Goal: Complete application form

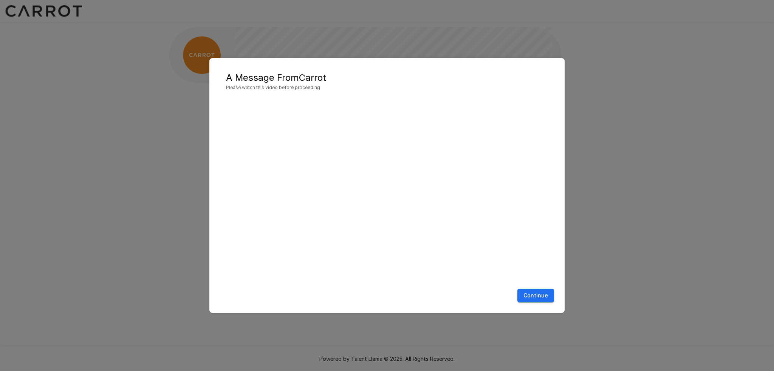
click at [533, 297] on button "Continue" at bounding box center [535, 296] width 37 height 14
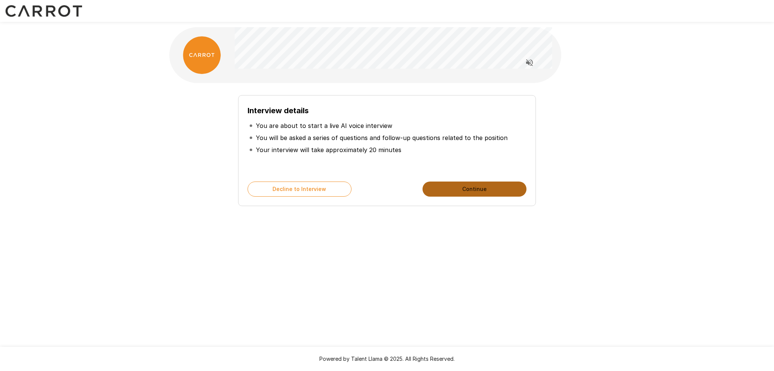
click at [479, 189] on button "Continue" at bounding box center [474, 189] width 104 height 15
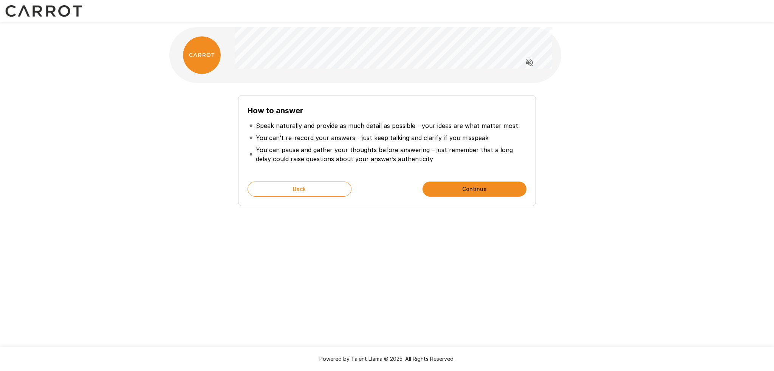
click at [478, 182] on button "Continue" at bounding box center [474, 189] width 104 height 15
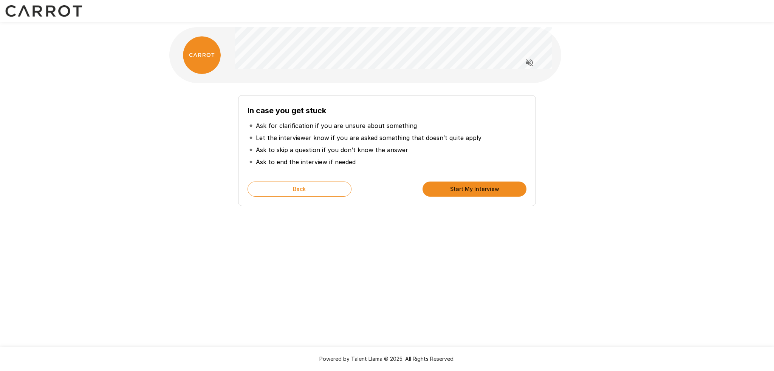
click at [478, 182] on button "Start My Interview" at bounding box center [474, 189] width 104 height 15
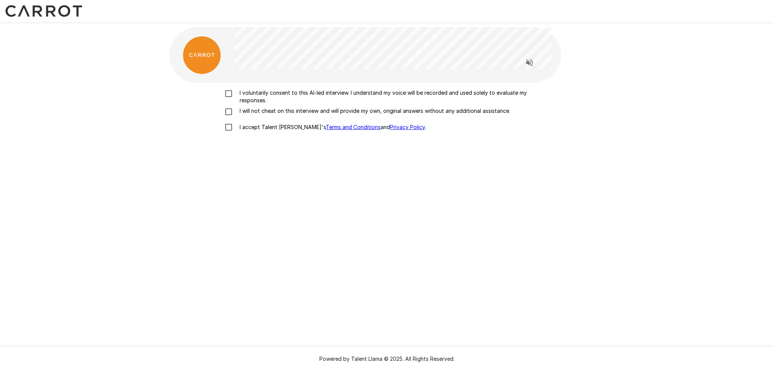
click at [247, 89] on p "I voluntarily consent to this AI-led interview. I understand my voice will be r…" at bounding box center [395, 96] width 317 height 15
click at [260, 111] on p "I will not cheat on this interview and will provide my own, original answers wi…" at bounding box center [374, 111] width 274 height 8
click at [266, 126] on p "I accept Talent Llama's Terms and Conditions and Privacy Policy ." at bounding box center [331, 128] width 189 height 8
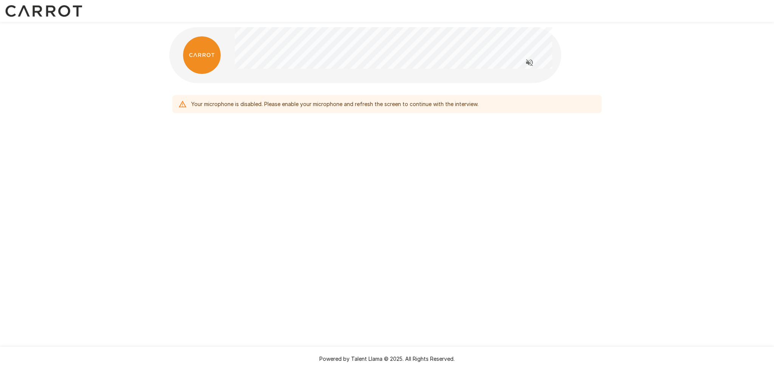
click at [576, 183] on div "Your microphone is disabled. Please enable your microphone and refresh the scre…" at bounding box center [387, 185] width 774 height 371
click at [531, 68] on button "Read questions aloud" at bounding box center [529, 62] width 15 height 15
click at [637, 139] on div "Your microphone is disabled. Please enable your microphone and refresh the scre…" at bounding box center [387, 88] width 774 height 177
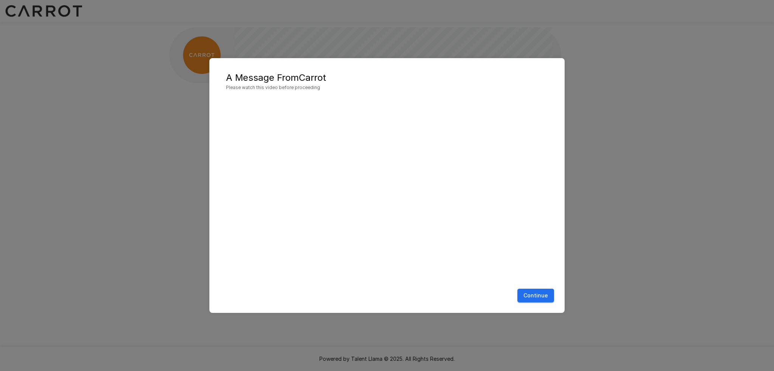
click at [542, 299] on button "Continue" at bounding box center [535, 296] width 37 height 14
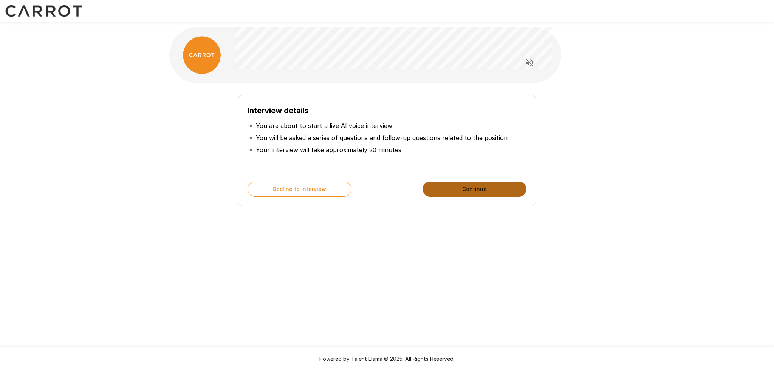
click at [433, 187] on button "Continue" at bounding box center [474, 189] width 104 height 15
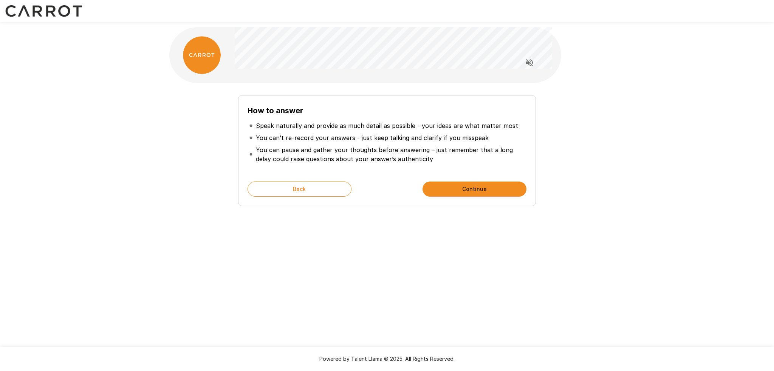
click at [435, 187] on button "Continue" at bounding box center [474, 189] width 104 height 15
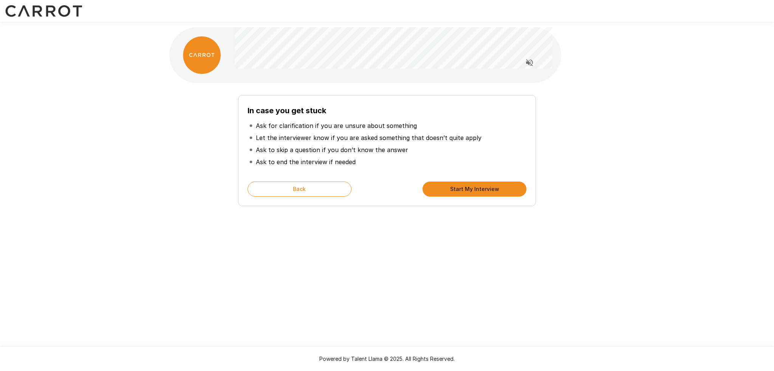
click at [435, 187] on button "Start My Interview" at bounding box center [474, 189] width 104 height 15
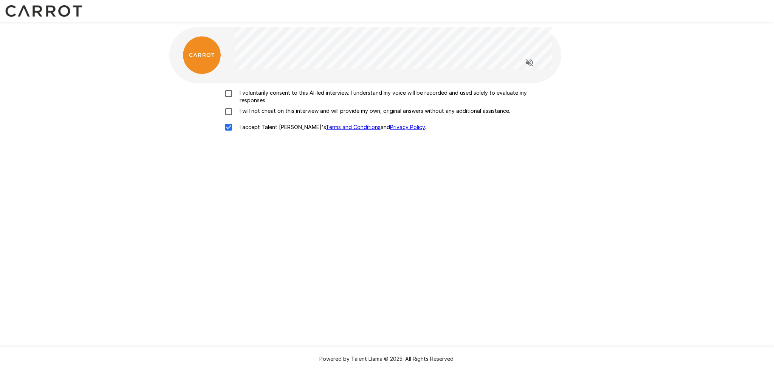
click at [228, 103] on label "I voluntarily consent to this AI-led interview. I understand my voice will be r…" at bounding box center [387, 96] width 333 height 15
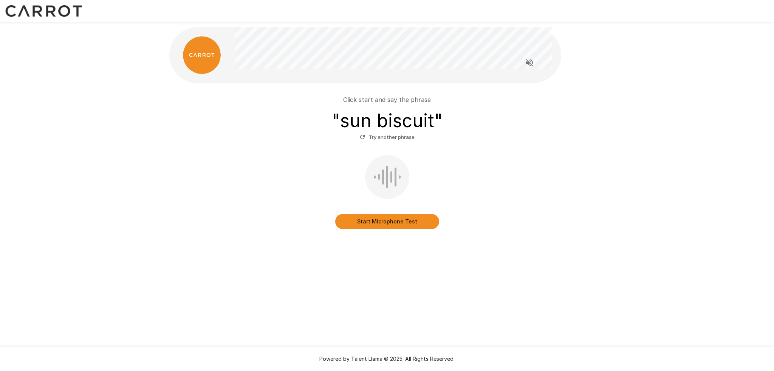
click at [431, 226] on button "Start Microphone Test" at bounding box center [387, 221] width 104 height 15
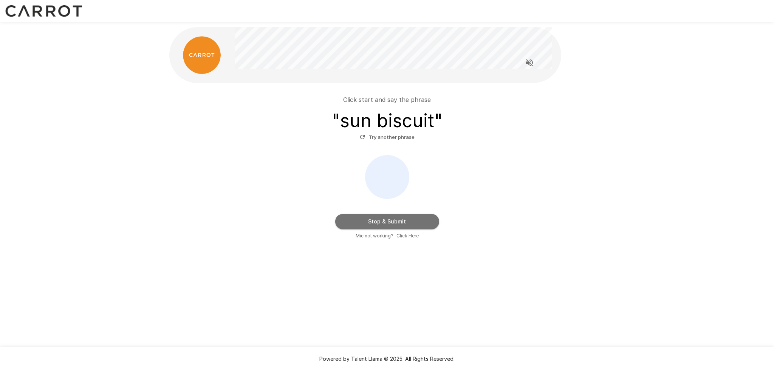
click at [413, 221] on button "Stop & Submit" at bounding box center [387, 221] width 104 height 15
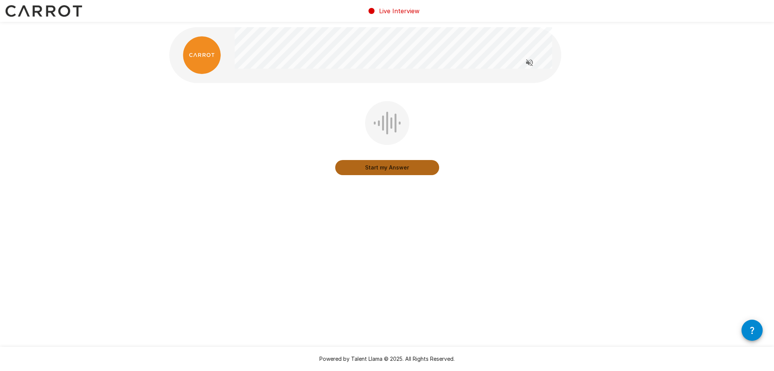
click at [415, 173] on button "Start my Answer" at bounding box center [387, 167] width 104 height 15
click at [415, 173] on button "Stop & Submit" at bounding box center [387, 167] width 104 height 15
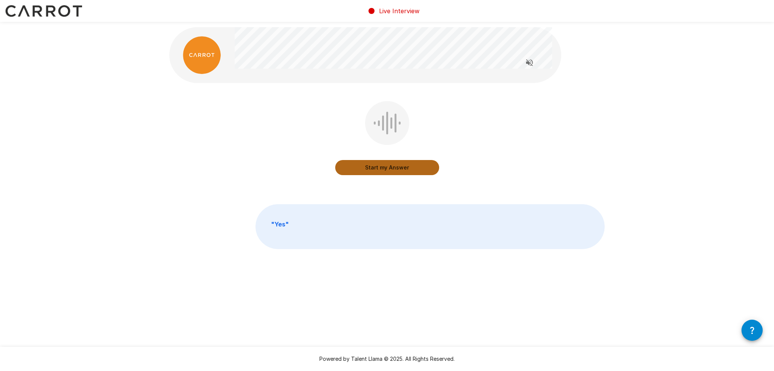
click at [419, 165] on button "Start my Answer" at bounding box center [387, 167] width 104 height 15
click at [419, 165] on button "Stop & Submit" at bounding box center [387, 167] width 104 height 15
click at [419, 165] on button "Start my Answer" at bounding box center [387, 167] width 104 height 15
click at [419, 165] on button "Stop & Submit" at bounding box center [387, 167] width 104 height 15
click at [419, 165] on button "Start my Answer" at bounding box center [387, 167] width 104 height 15
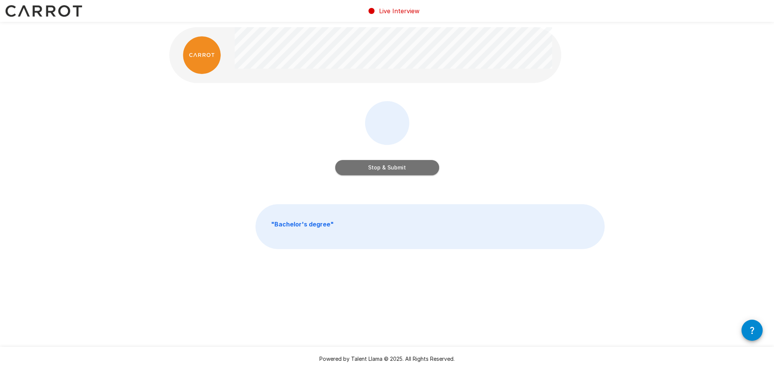
click at [419, 165] on button "Stop & Submit" at bounding box center [387, 167] width 104 height 15
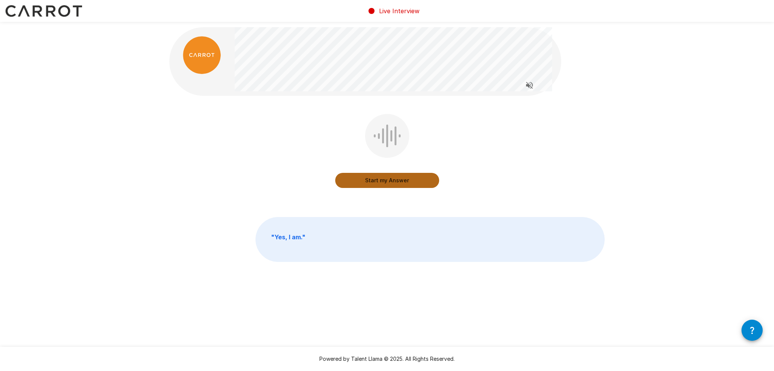
click at [425, 182] on button "Start my Answer" at bounding box center [387, 180] width 104 height 15
drag, startPoint x: 411, startPoint y: 142, endPoint x: 426, endPoint y: 112, distance: 33.8
click at [407, 124] on div "Stop & Submit" at bounding box center [387, 152] width 104 height 77
click at [417, 176] on button "Stop & Submit" at bounding box center [387, 180] width 104 height 15
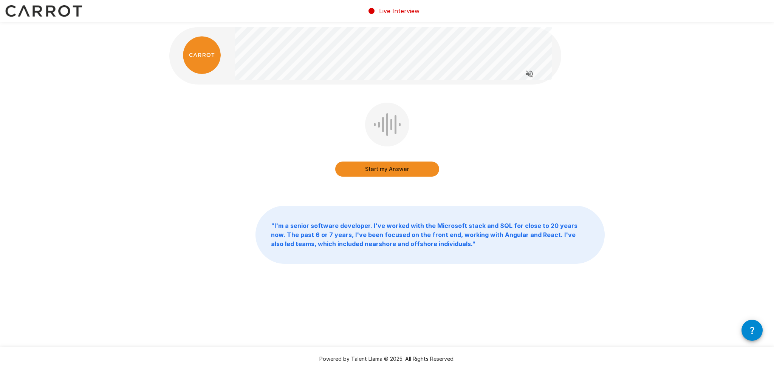
click at [430, 172] on button "Start my Answer" at bounding box center [387, 169] width 104 height 15
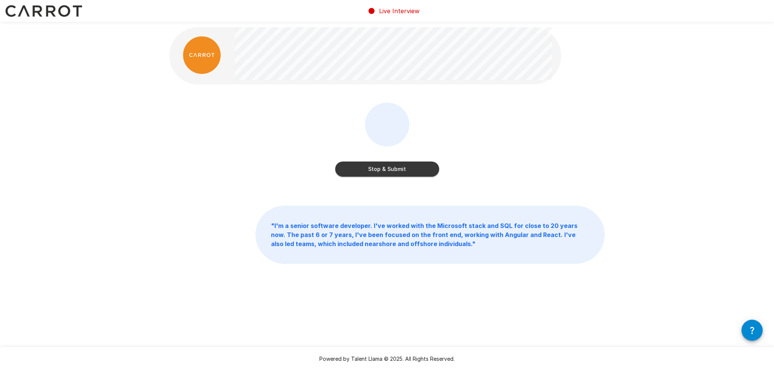
click at [430, 172] on button "Stop & Submit" at bounding box center [387, 169] width 104 height 15
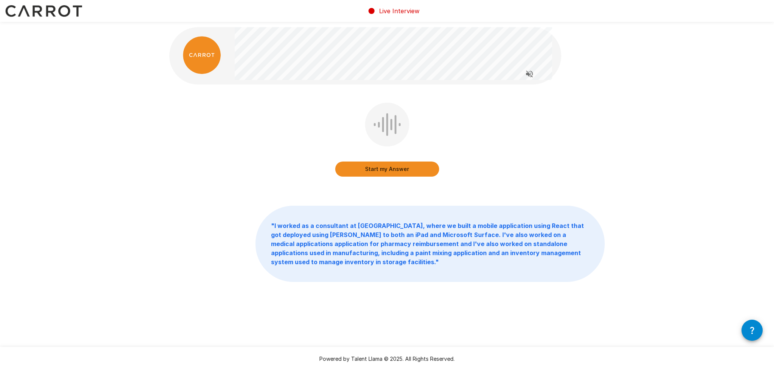
click at [402, 174] on button "Start my Answer" at bounding box center [387, 169] width 104 height 15
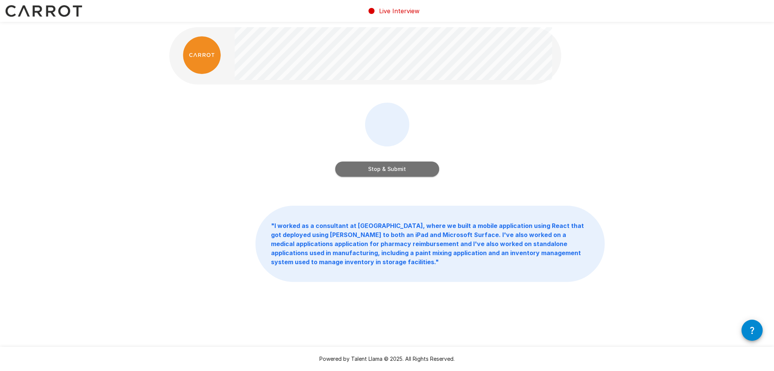
click at [411, 172] on button "Stop & Submit" at bounding box center [387, 169] width 104 height 15
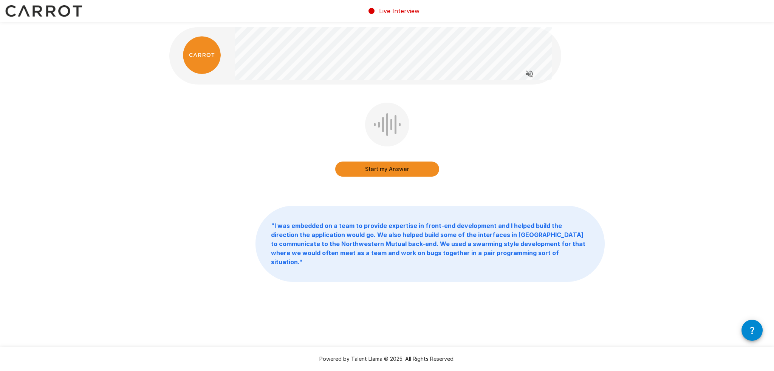
click at [430, 169] on button "Start my Answer" at bounding box center [387, 169] width 104 height 15
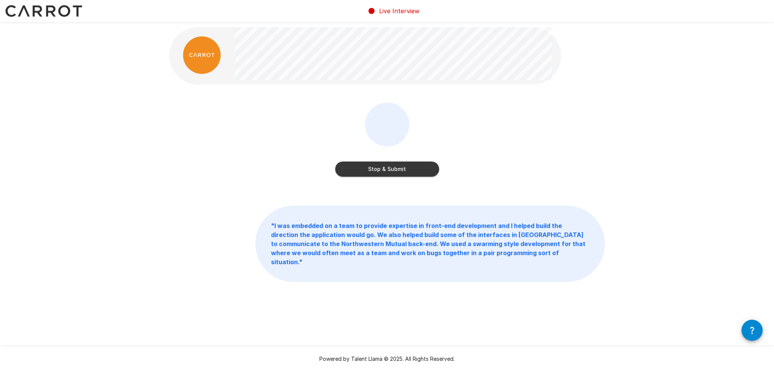
click at [381, 167] on button "Stop & Submit" at bounding box center [387, 169] width 104 height 15
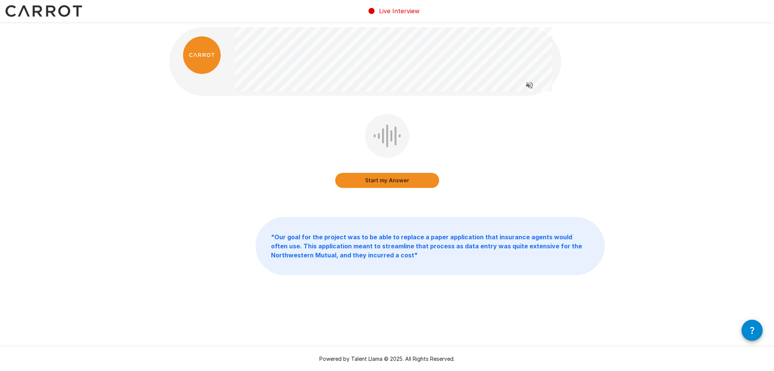
click at [411, 184] on button "Start my Answer" at bounding box center [387, 180] width 104 height 15
click at [419, 184] on button "Stop & Submit" at bounding box center [387, 180] width 104 height 15
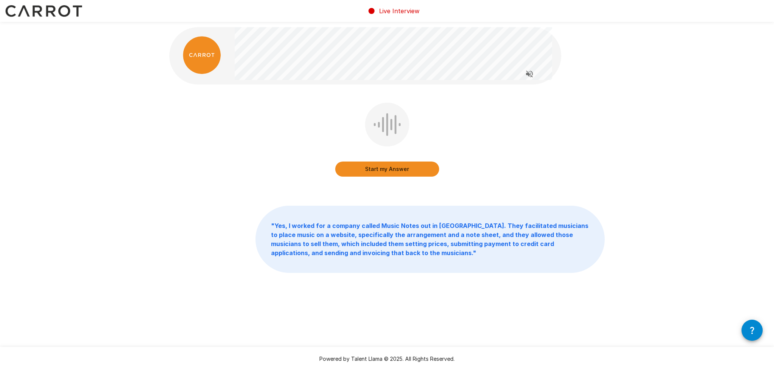
click at [403, 171] on button "Start my Answer" at bounding box center [387, 169] width 104 height 15
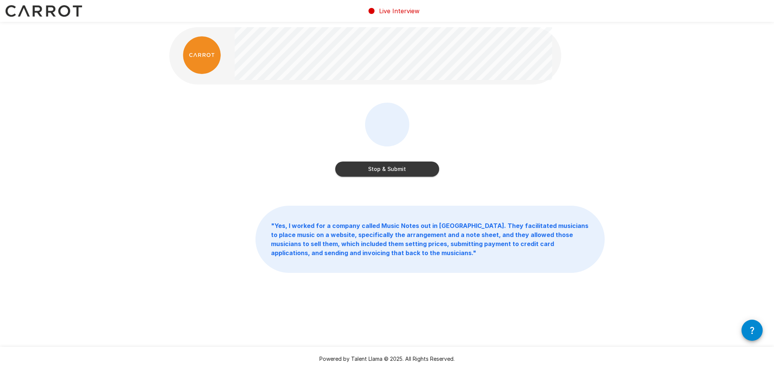
click at [420, 167] on button "Stop & Submit" at bounding box center [387, 169] width 104 height 15
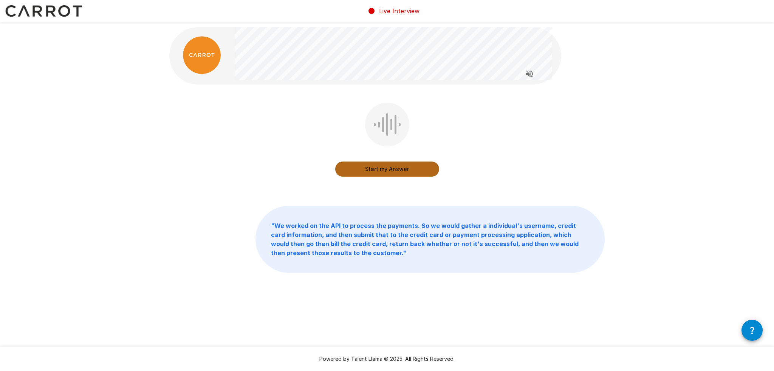
click at [390, 171] on button "Start my Answer" at bounding box center [387, 169] width 104 height 15
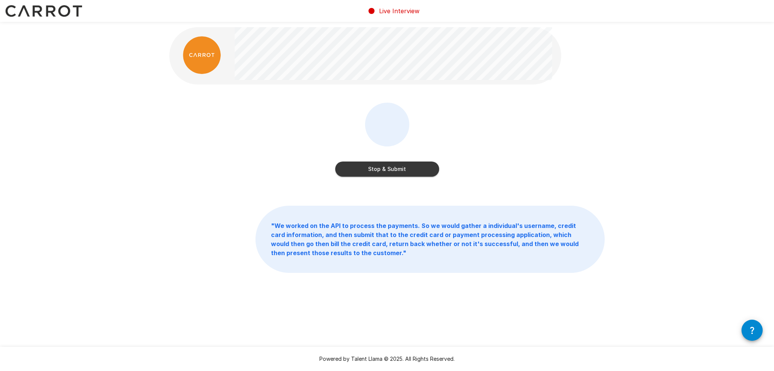
click at [416, 161] on div "Stop & Submit" at bounding box center [387, 162] width 104 height 30
click at [412, 168] on button "Stop & Submit" at bounding box center [387, 169] width 104 height 15
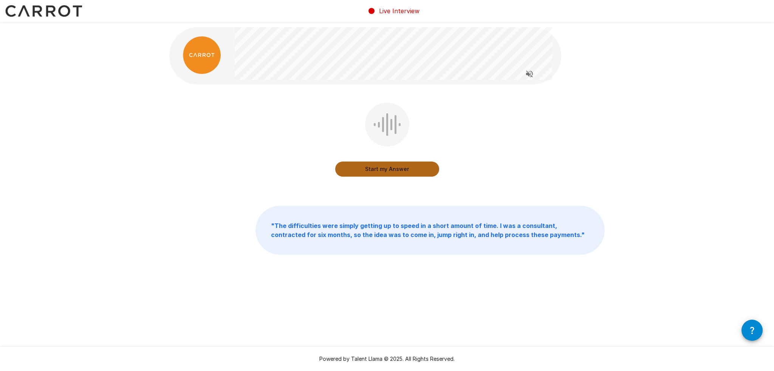
click at [413, 168] on button "Start my Answer" at bounding box center [387, 169] width 104 height 15
click at [424, 176] on button "Stop & Submit" at bounding box center [387, 169] width 104 height 15
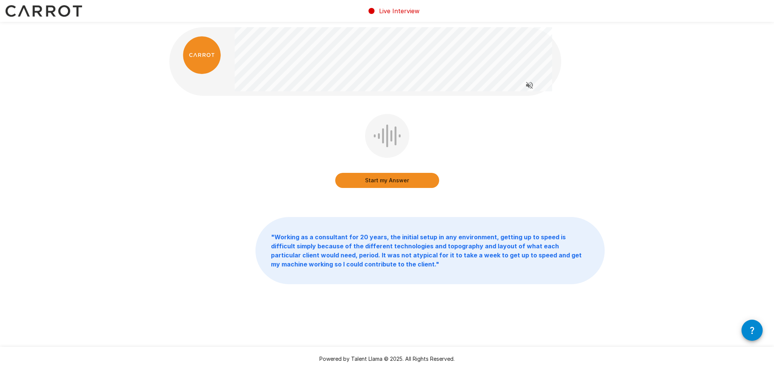
click at [424, 176] on button "Start my Answer" at bounding box center [387, 180] width 104 height 15
click at [424, 176] on button "Stop & Submit" at bounding box center [387, 180] width 104 height 15
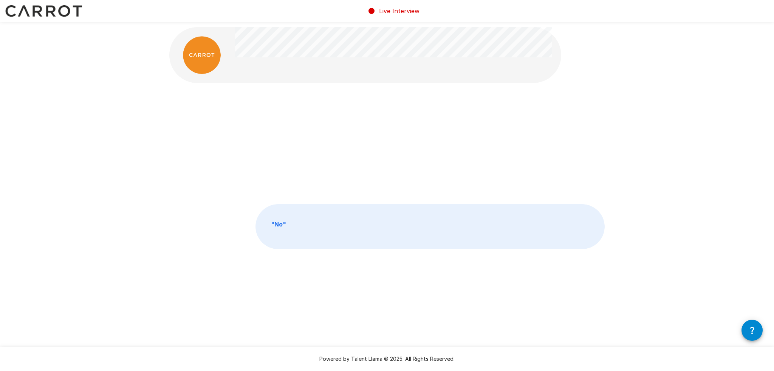
click at [414, 207] on p "" No "" at bounding box center [430, 227] width 348 height 44
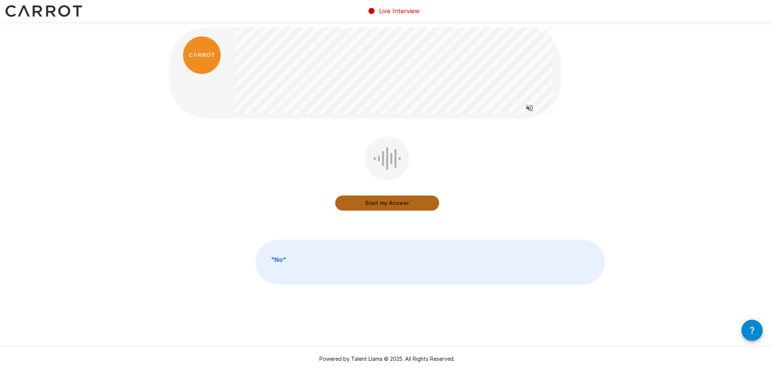
click at [421, 205] on button "Start my Answer" at bounding box center [387, 203] width 104 height 15
click at [421, 205] on button "Stop & Submit" at bounding box center [387, 203] width 104 height 15
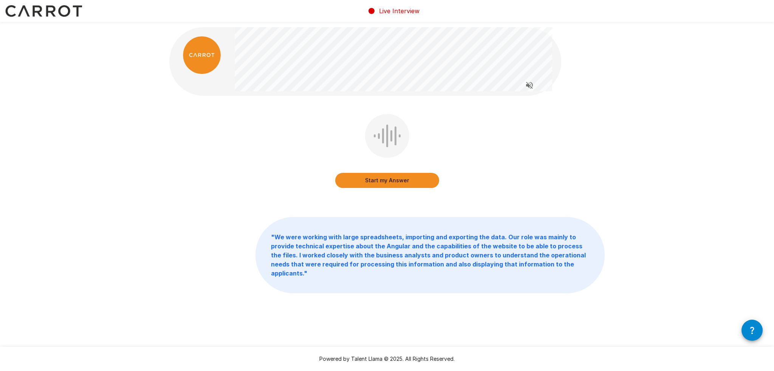
click at [389, 183] on button "Start my Answer" at bounding box center [387, 180] width 104 height 15
click at [433, 185] on button "Stop & Submit" at bounding box center [387, 180] width 104 height 15
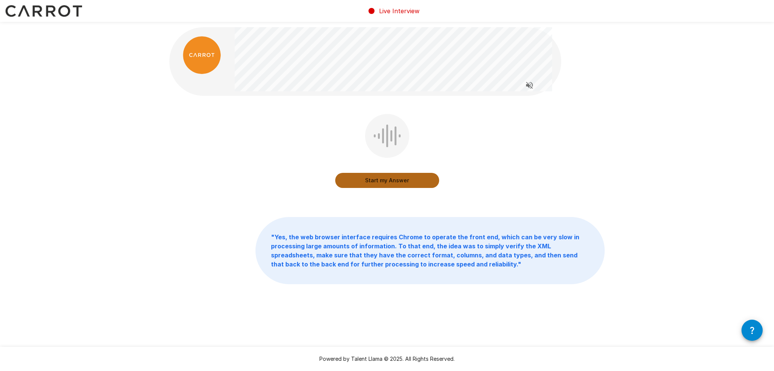
click at [416, 184] on button "Start my Answer" at bounding box center [387, 180] width 104 height 15
click at [427, 178] on button "Stop & Submit" at bounding box center [387, 180] width 104 height 15
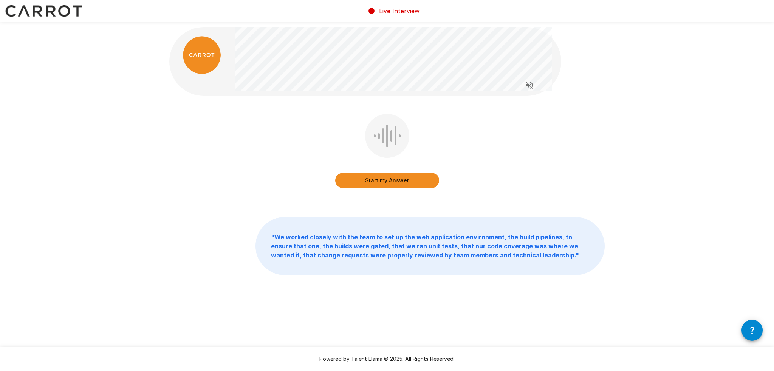
click at [430, 179] on button "Start my Answer" at bounding box center [387, 180] width 104 height 15
click at [393, 182] on button "Stop & Submit" at bounding box center [387, 180] width 104 height 15
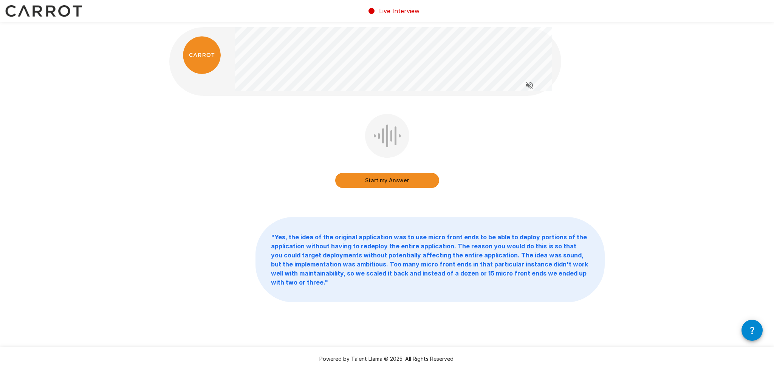
click at [384, 184] on button "Start my Answer" at bounding box center [387, 180] width 104 height 15
click at [435, 179] on button "Stop & Submit" at bounding box center [387, 180] width 104 height 15
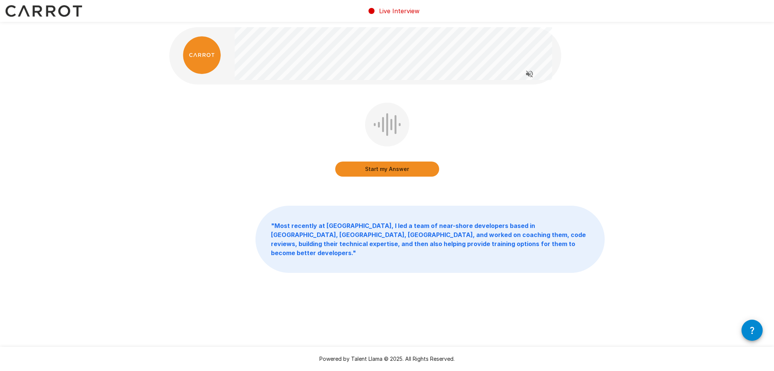
click at [419, 166] on button "Start my Answer" at bounding box center [387, 169] width 104 height 15
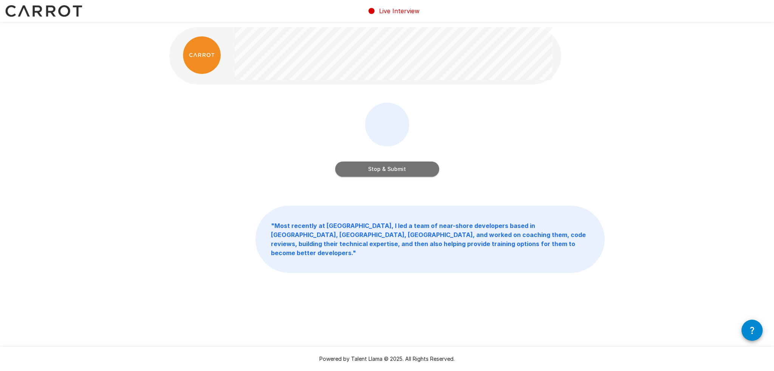
click at [413, 172] on button "Stop & Submit" at bounding box center [387, 169] width 104 height 15
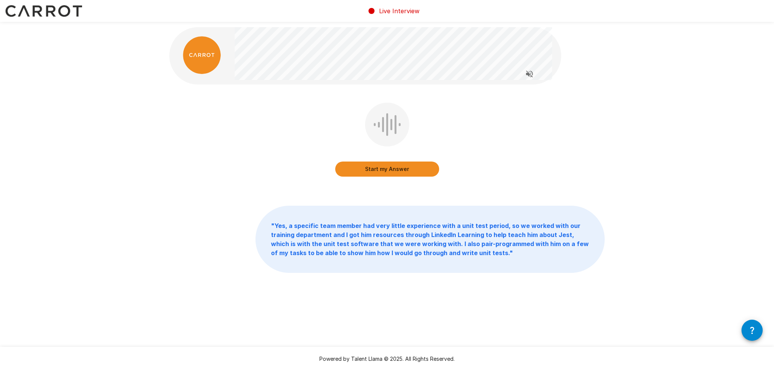
click at [408, 175] on button "Start my Answer" at bounding box center [387, 169] width 104 height 15
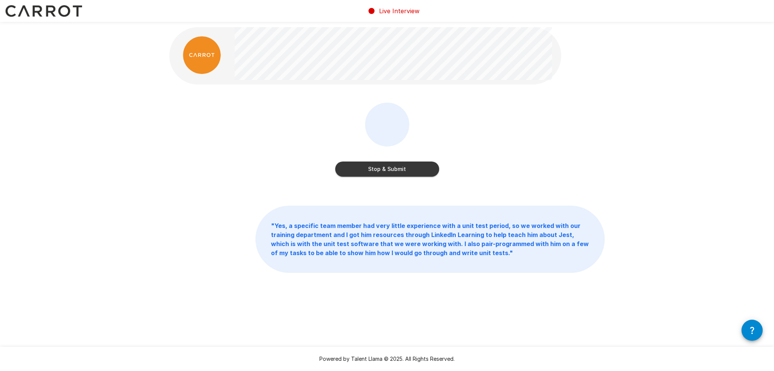
click at [423, 173] on button "Stop & Submit" at bounding box center [387, 169] width 104 height 15
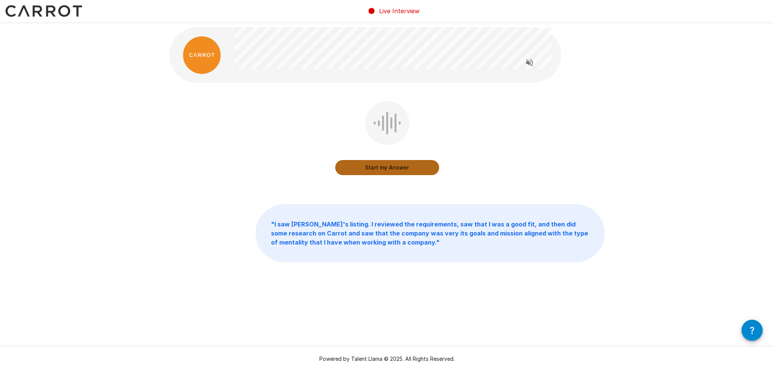
click at [395, 174] on button "Start my Answer" at bounding box center [387, 167] width 104 height 15
click at [398, 171] on button "Stop & Submit" at bounding box center [387, 167] width 104 height 15
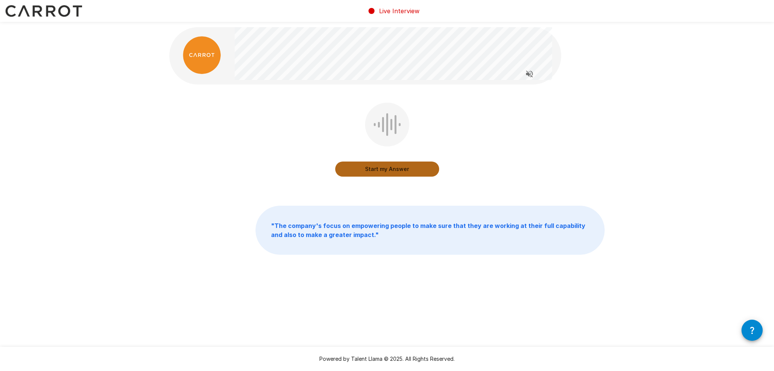
click at [411, 164] on button "Start my Answer" at bounding box center [387, 169] width 104 height 15
click at [413, 173] on button "Stop & Submit" at bounding box center [387, 169] width 104 height 15
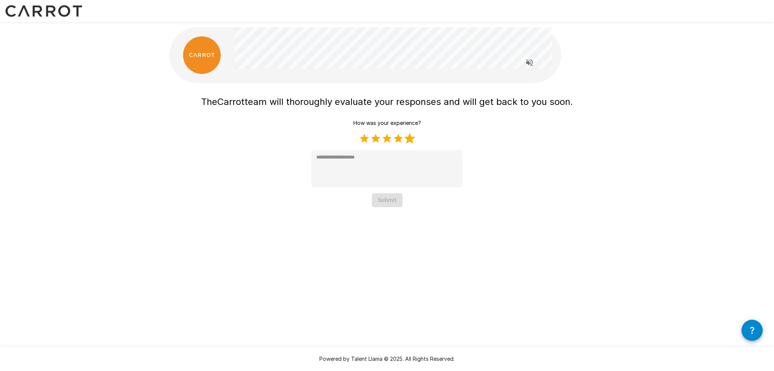
click at [410, 139] on label "5 Stars" at bounding box center [409, 138] width 11 height 11
type textarea "*"
click at [393, 196] on button "Submit" at bounding box center [387, 200] width 31 height 14
